Goal: Information Seeking & Learning: Learn about a topic

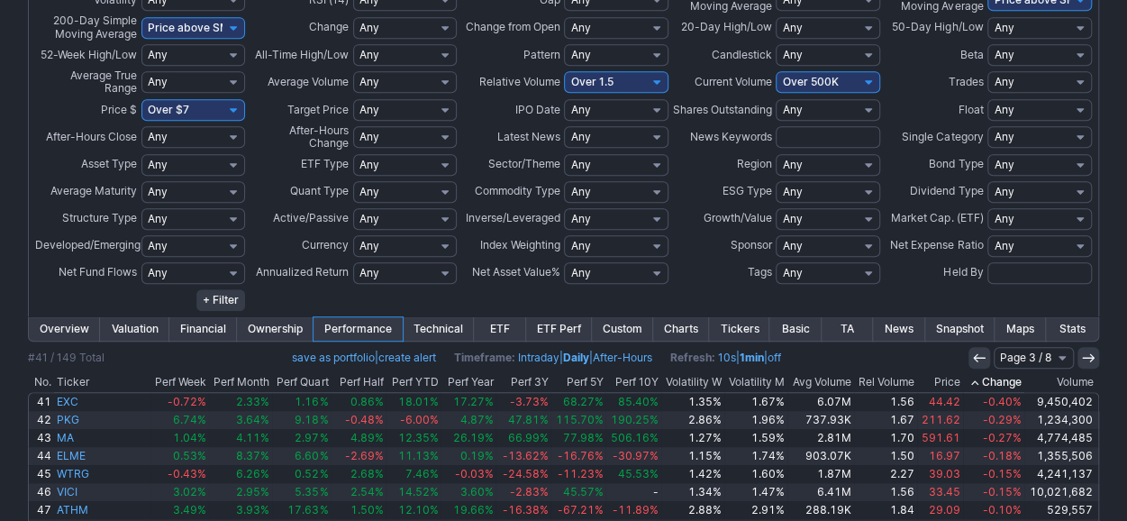
scroll to position [721, 0]
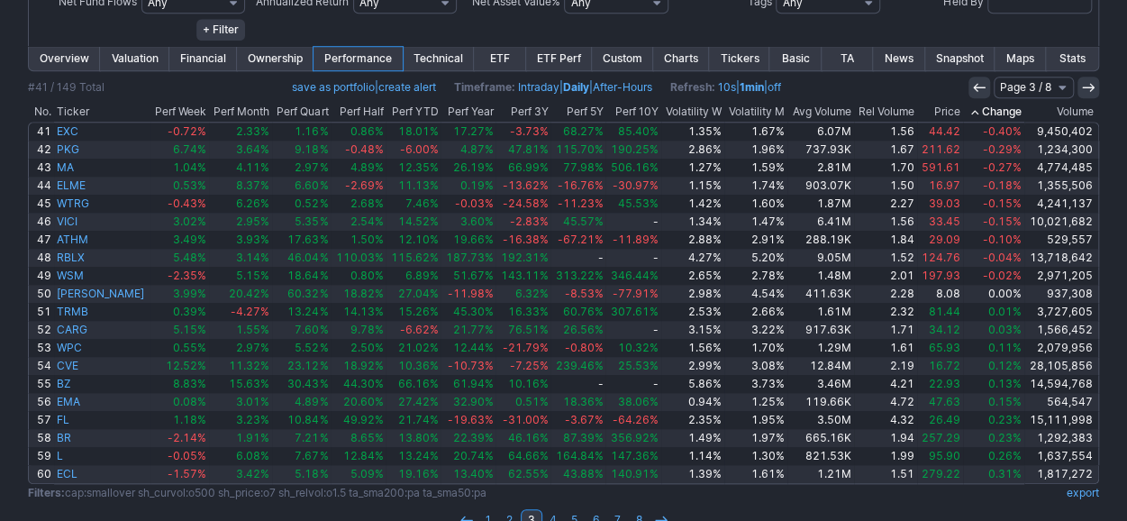
click at [680, 55] on link "Charts" at bounding box center [681, 58] width 56 height 23
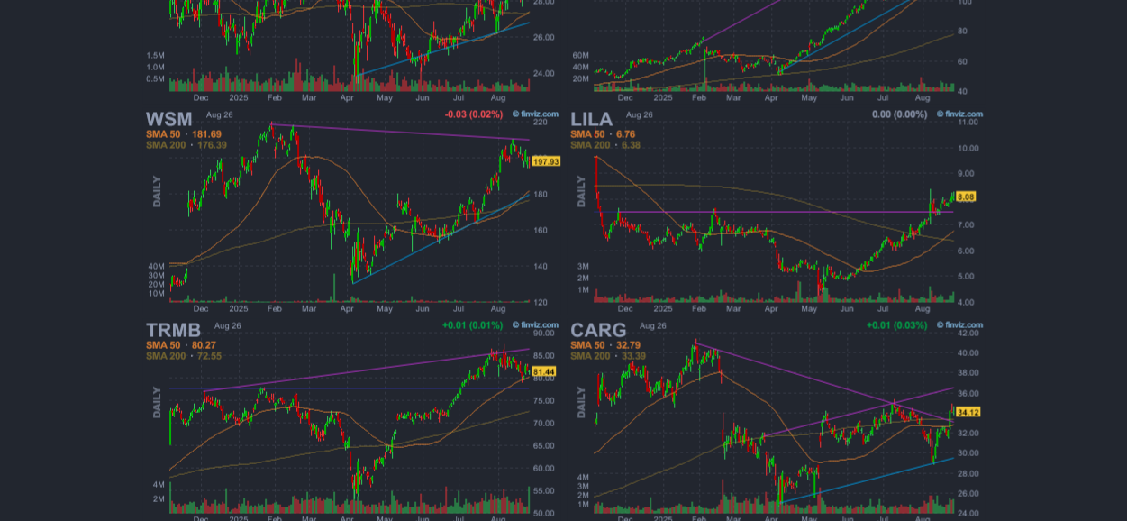
scroll to position [1616, 0]
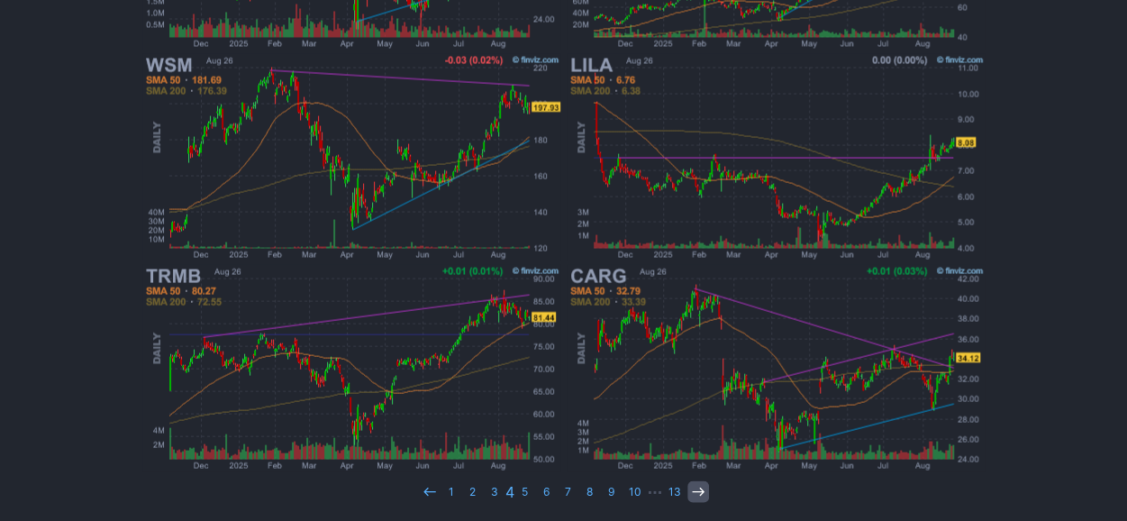
click at [703, 493] on icon at bounding box center [698, 491] width 14 height 14
